Goal: Information Seeking & Learning: Understand process/instructions

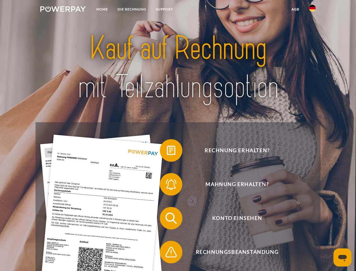
click at [63, 10] on img at bounding box center [62, 9] width 45 height 6
click at [312, 10] on img at bounding box center [312, 8] width 7 height 7
click at [295, 9] on link "agb" at bounding box center [295, 9] width 17 height 10
click at [167, 151] on span at bounding box center [163, 150] width 28 height 28
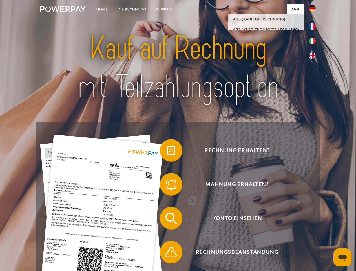
click at [167, 185] on span at bounding box center [163, 184] width 28 height 28
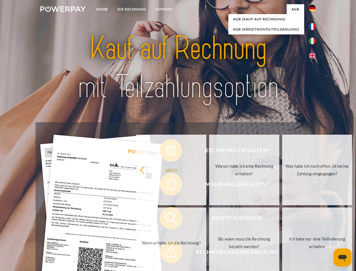
click at [209, 219] on link "Bis wann muss die Rechnung bezahlt werden?" at bounding box center [244, 242] width 70 height 71
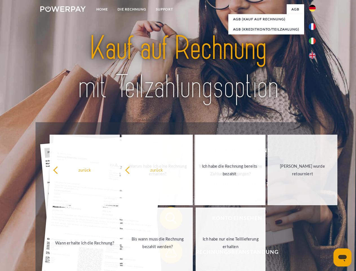
click at [167, 253] on span at bounding box center [163, 252] width 28 height 28
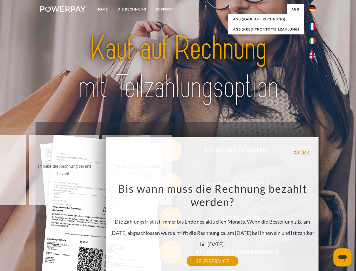
click at [343, 257] on icon "Messaging-Fenster öffnen" at bounding box center [342, 258] width 8 height 7
